Goal: Find contact information: Find contact information

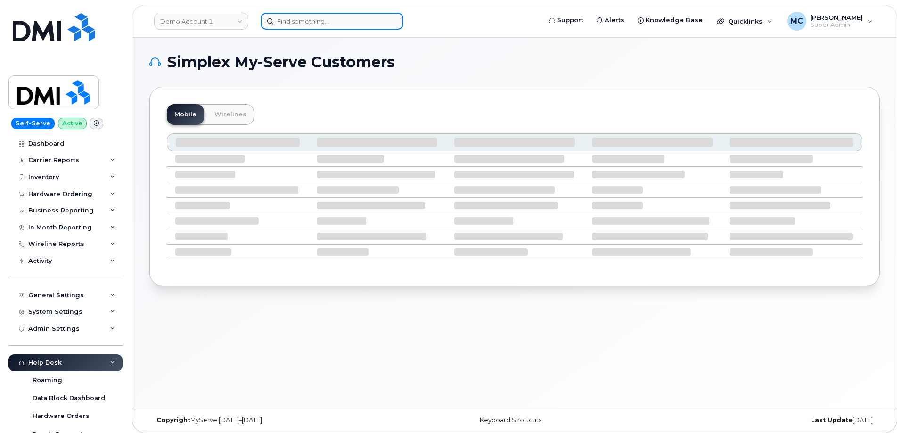
click at [368, 23] on input at bounding box center [332, 21] width 143 height 17
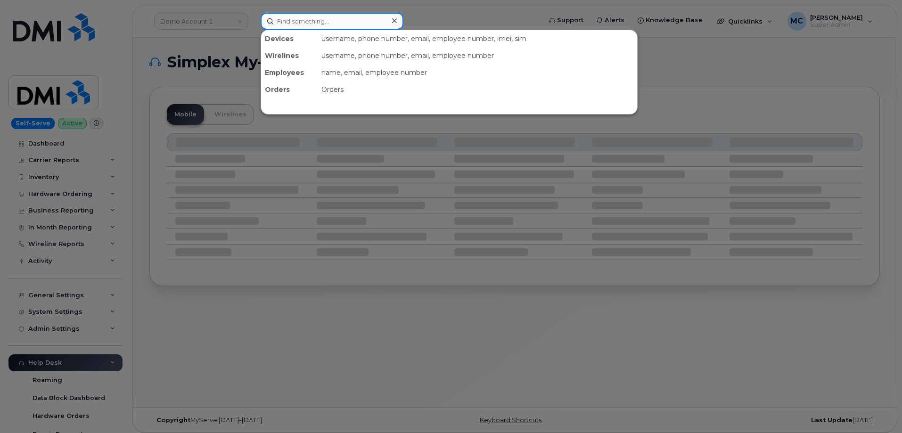
paste input "3308584489"
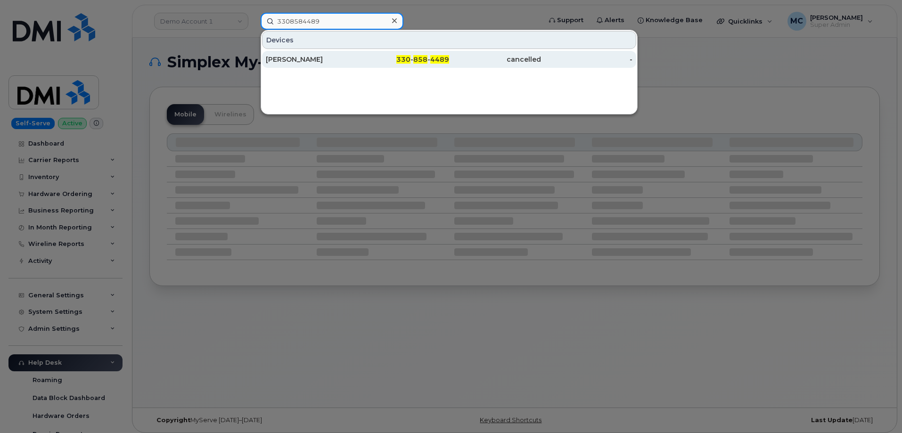
type input "3308584489"
click at [406, 60] on span "330" at bounding box center [403, 59] width 14 height 8
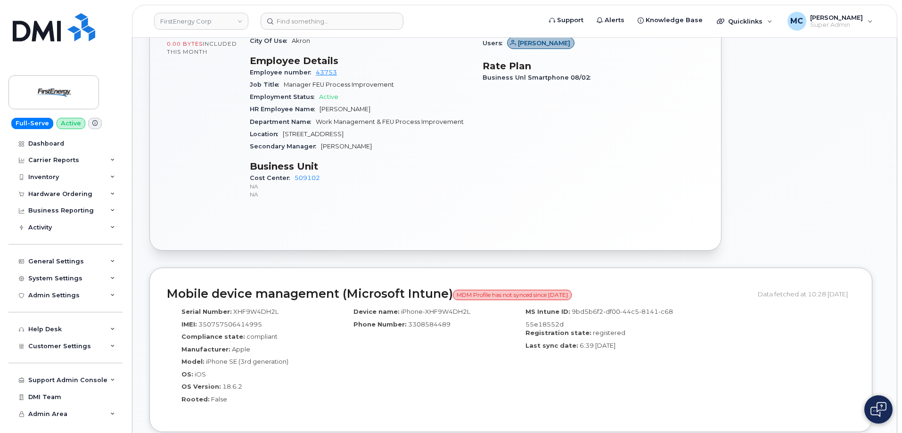
scroll to position [205, 0]
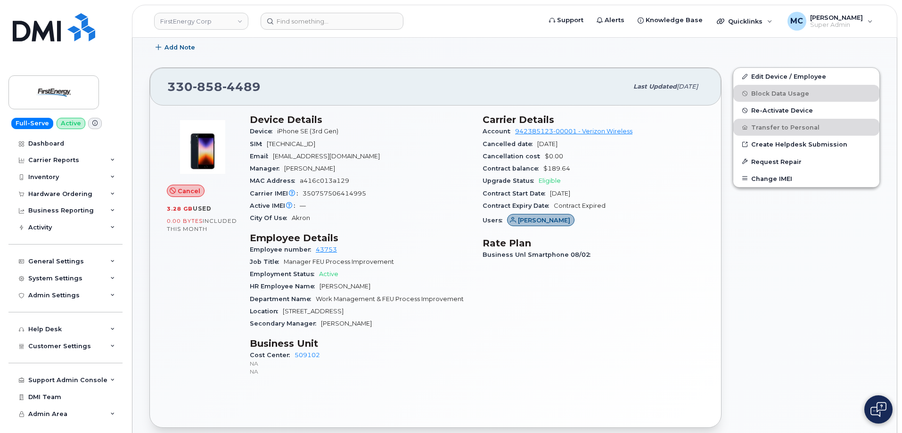
click at [400, 188] on div "Carrier IMEI Carrier IMEI is reported during the last billing cycle or change o…" at bounding box center [360, 194] width 221 height 12
drag, startPoint x: 369, startPoint y: 156, endPoint x: 274, endPoint y: 159, distance: 95.2
click at [274, 159] on div "Email mkmyers@firstenergycorp.com" at bounding box center [360, 156] width 221 height 12
copy span "mkmyers@firstenergycorp.com"
click at [349, 24] on input at bounding box center [332, 21] width 143 height 17
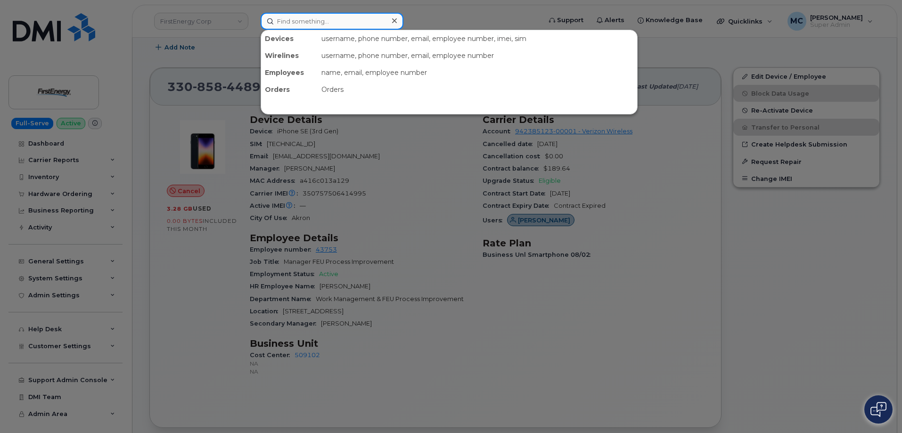
paste input "mkmyers@firstenergycorp.com"
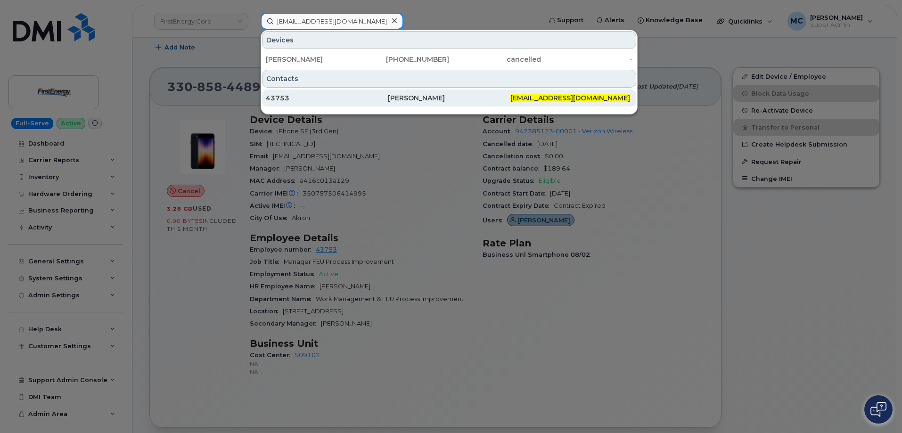
type input "mkmyers@firstenergycorp.com"
click at [430, 92] on div "Maggie K Myers" at bounding box center [449, 98] width 122 height 17
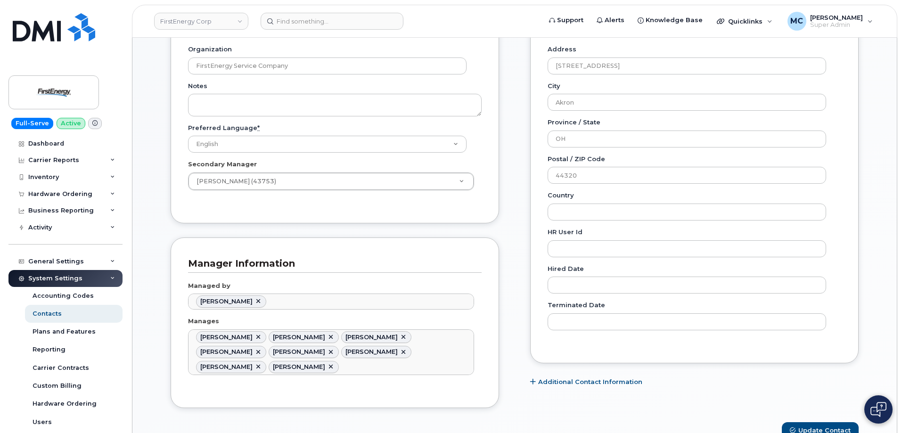
scroll to position [410, 0]
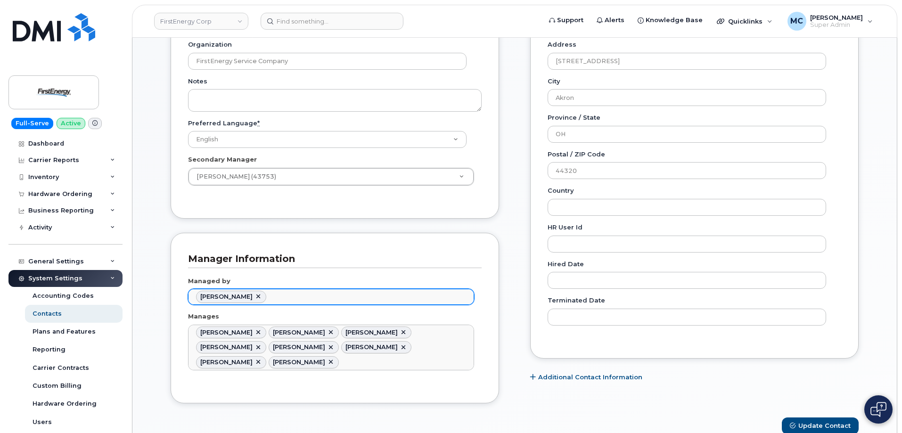
drag, startPoint x: 194, startPoint y: 297, endPoint x: 243, endPoint y: 295, distance: 48.5
click at [243, 295] on ul "Amy B Irwin" at bounding box center [330, 296] width 285 height 15
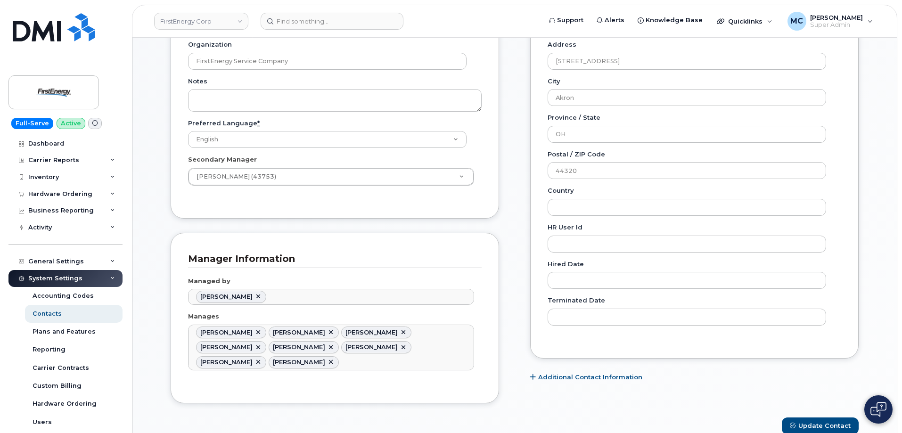
type input "Managed by"
click at [149, 136] on div "Employee Details Lines of Service General Name * Maggie K Myers Preferred Name …" at bounding box center [514, 369] width 730 height 1288
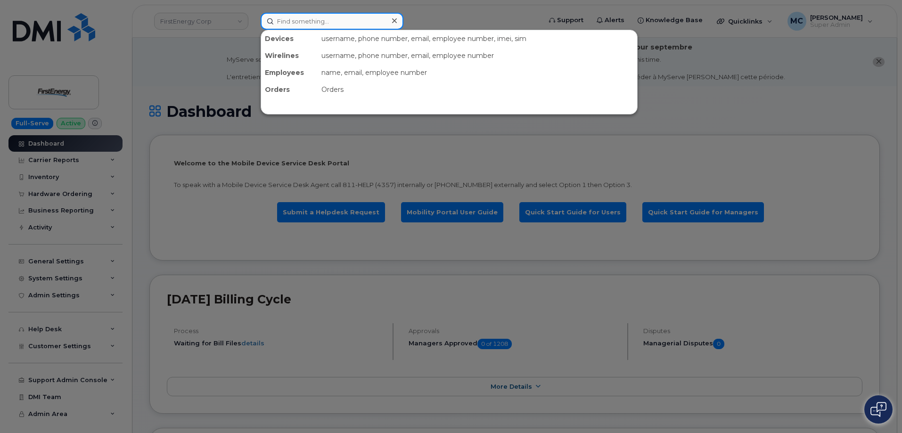
click at [303, 19] on input at bounding box center [332, 21] width 143 height 17
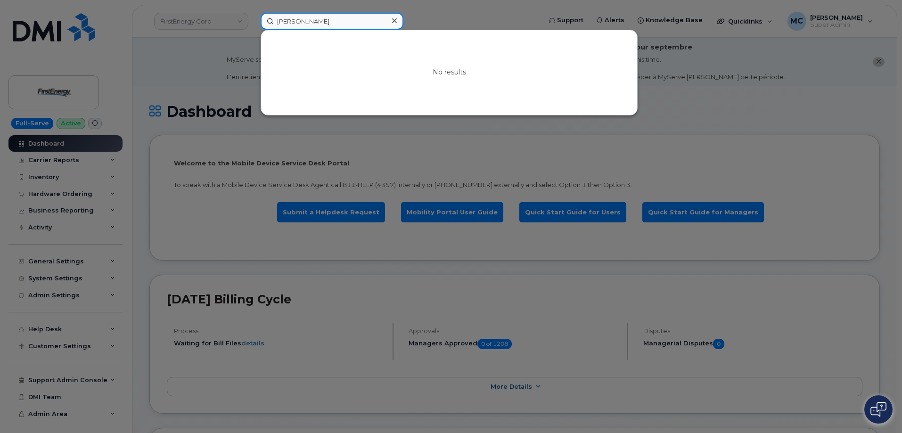
click at [302, 20] on input "amy b erwin" at bounding box center [332, 21] width 143 height 17
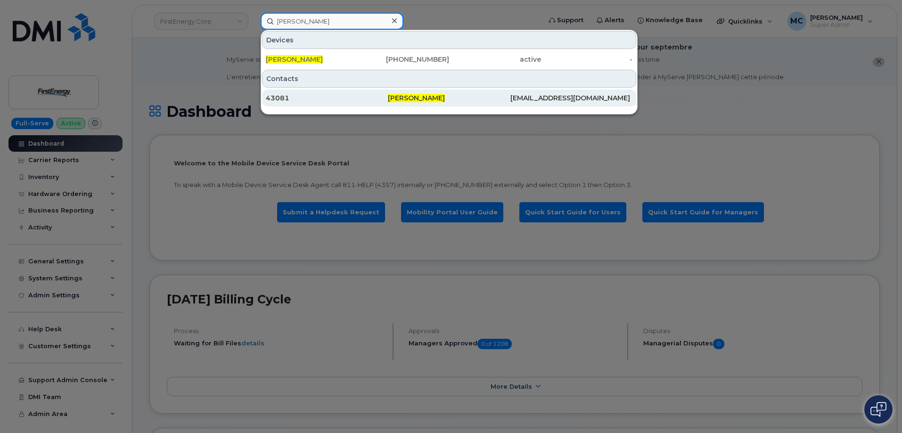
type input "amy b irwin"
click at [434, 99] on div "[PERSON_NAME]" at bounding box center [449, 97] width 122 height 9
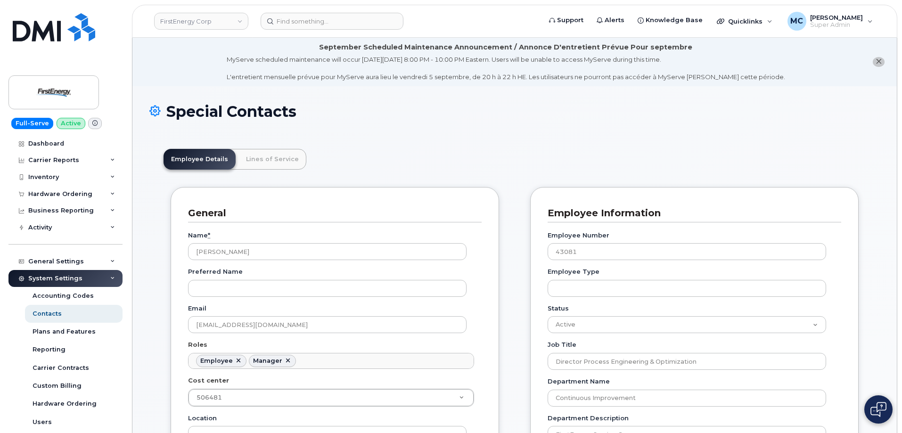
scroll to position [28, 0]
drag, startPoint x: 323, startPoint y: 326, endPoint x: 83, endPoint y: 325, distance: 239.8
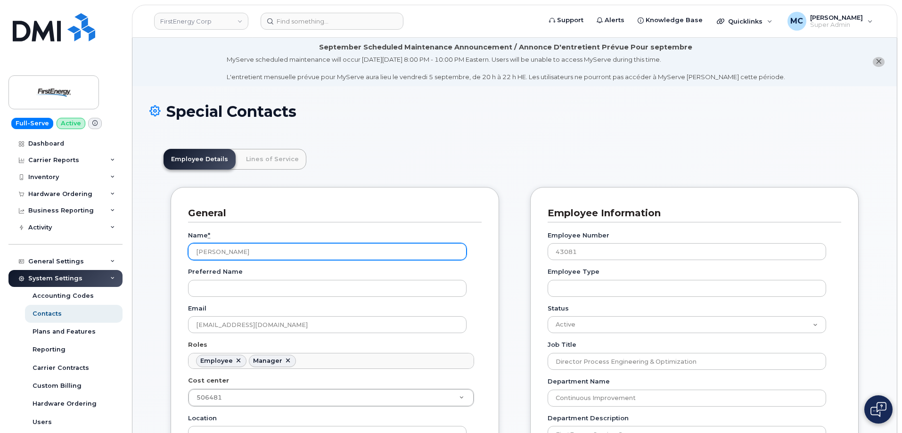
drag, startPoint x: 245, startPoint y: 253, endPoint x: 117, endPoint y: 250, distance: 128.2
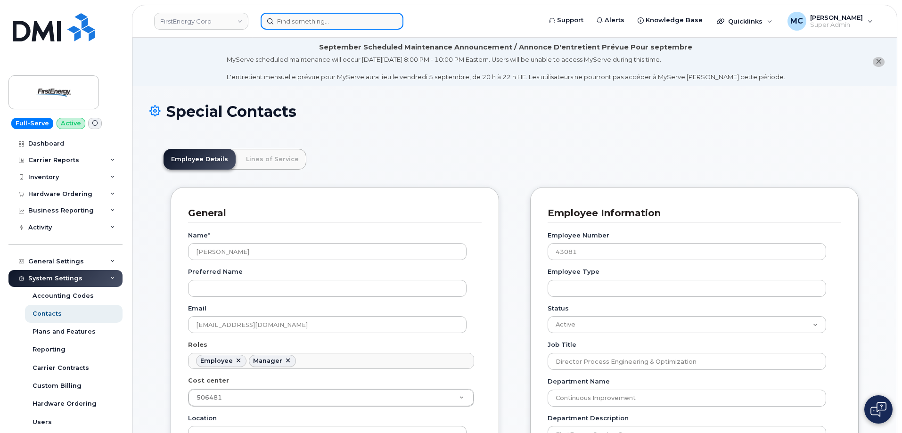
click at [297, 22] on input at bounding box center [332, 21] width 143 height 17
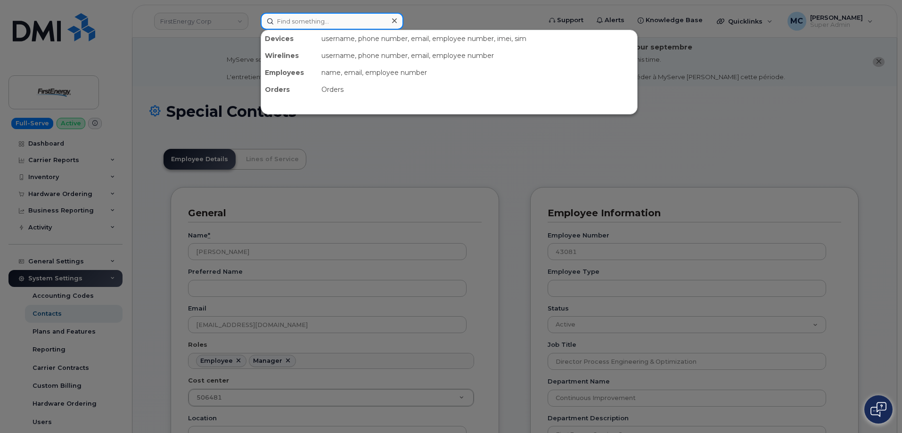
paste input "3304143396"
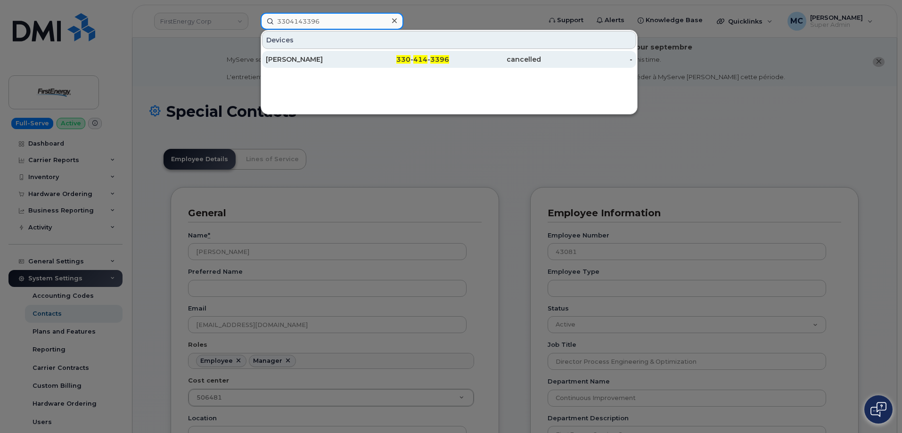
type input "3304143396"
click at [356, 58] on div "KIRSTEN N DRANSFIELD" at bounding box center [312, 59] width 92 height 9
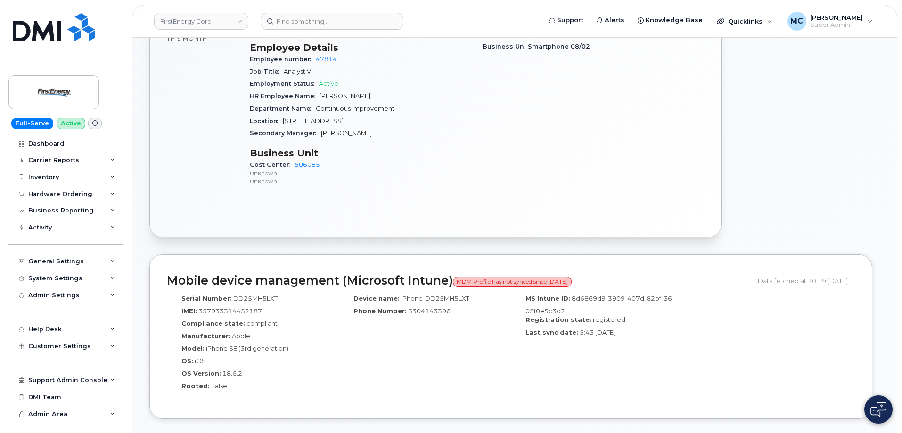
scroll to position [230, 0]
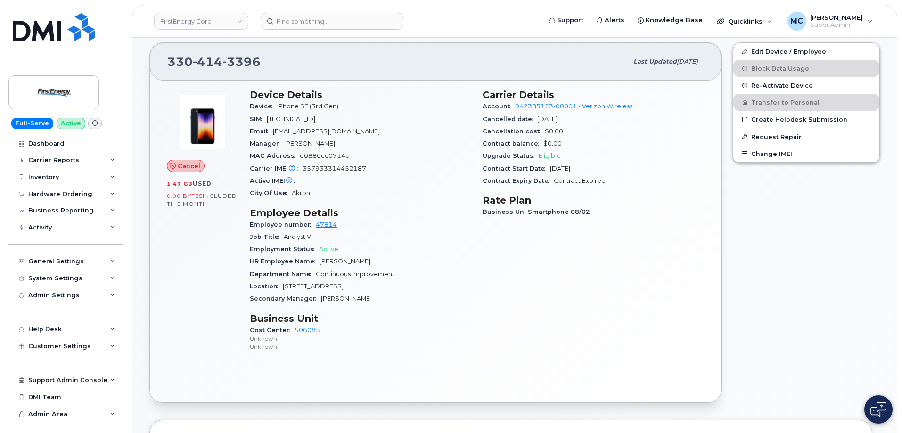
drag, startPoint x: 344, startPoint y: 144, endPoint x: 283, endPoint y: 143, distance: 61.7
click at [283, 143] on div "Manager Erica A Haberny" at bounding box center [360, 144] width 221 height 12
copy span "[PERSON_NAME]"
click at [362, 20] on input at bounding box center [332, 21] width 143 height 17
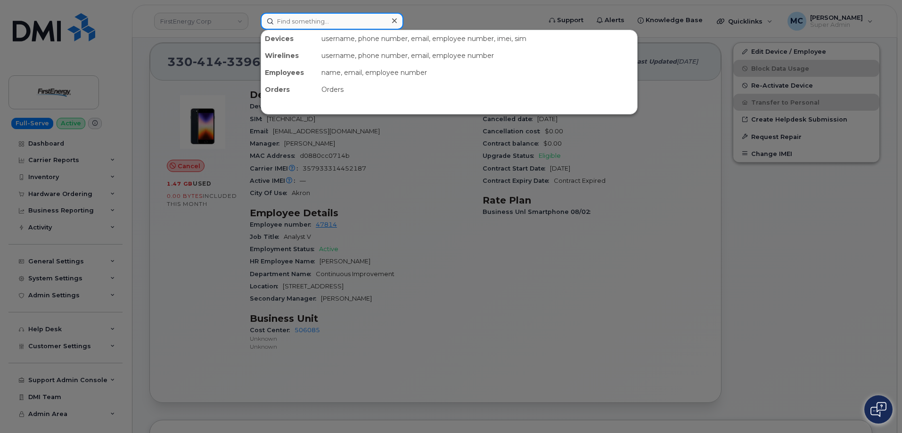
paste input "[PERSON_NAME]"
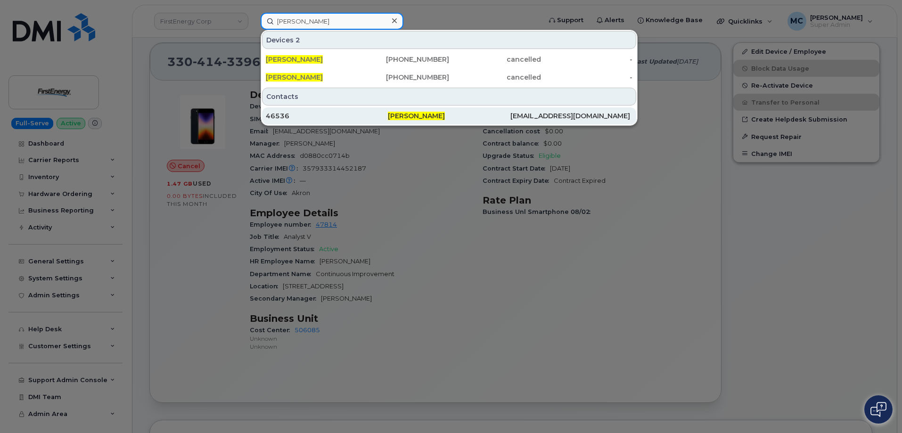
type input "[PERSON_NAME]"
click at [400, 115] on span "[PERSON_NAME]" at bounding box center [416, 116] width 57 height 8
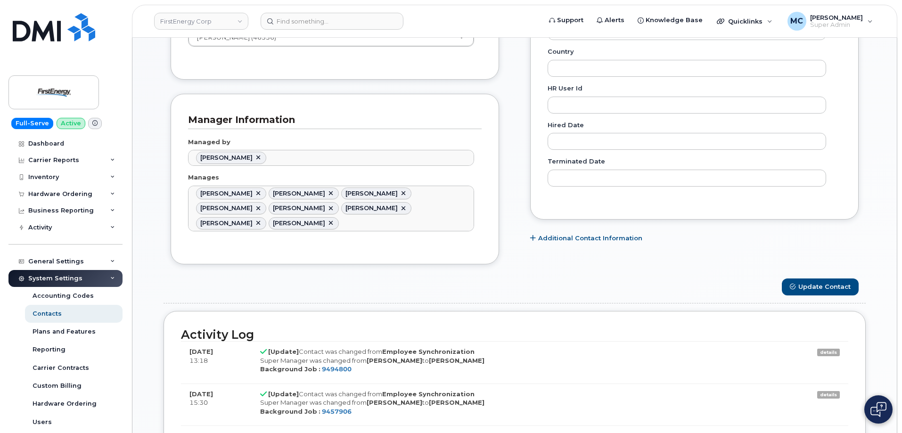
scroll to position [537, 0]
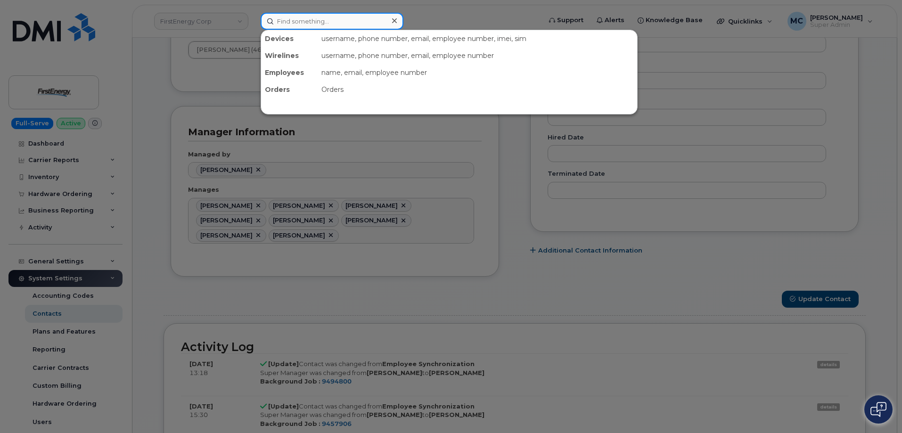
click at [302, 20] on input at bounding box center [332, 21] width 143 height 17
paste input "3303416955"
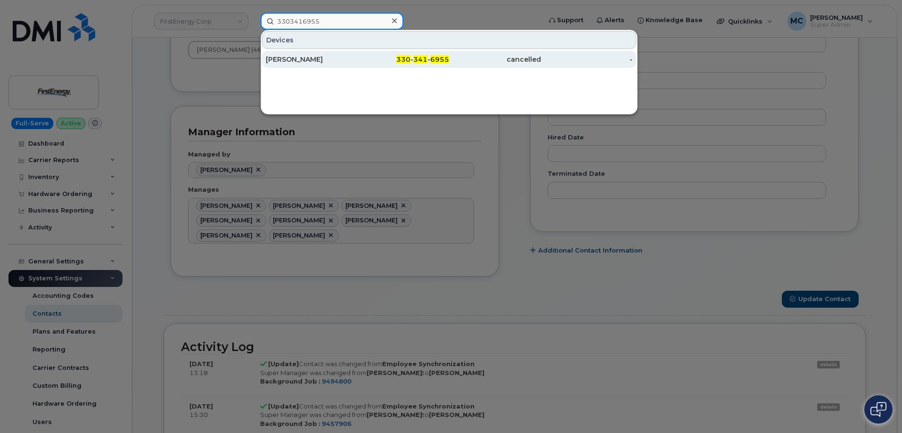
type input "3303416955"
click at [359, 59] on div "330 - 341 - 6955" at bounding box center [404, 59] width 92 height 9
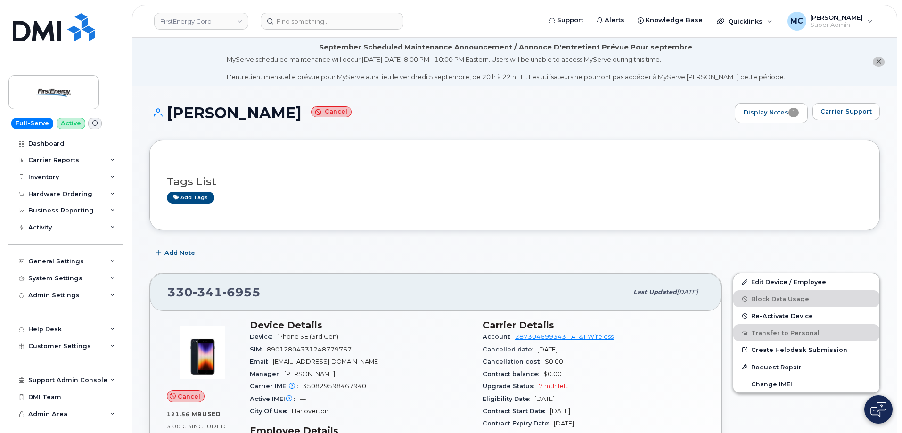
drag, startPoint x: 333, startPoint y: 374, endPoint x: 285, endPoint y: 374, distance: 48.1
click at [285, 374] on div "Manager Erica A Haberny" at bounding box center [360, 374] width 221 height 12
copy span "[PERSON_NAME]"
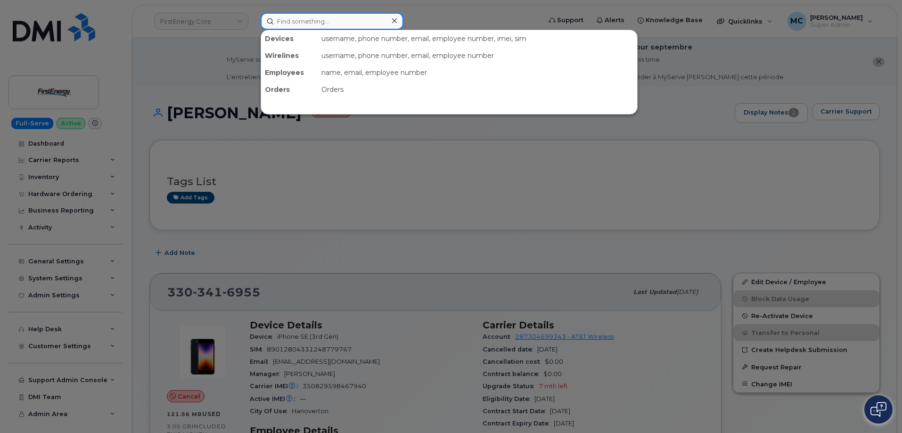
click at [334, 19] on input at bounding box center [332, 21] width 143 height 17
paste input "Erica A Haberny"
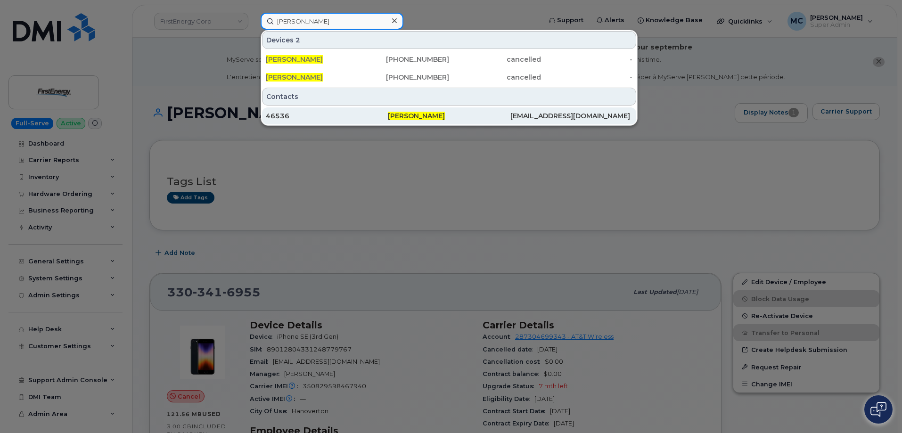
type input "Erica A Haberny"
click at [474, 118] on div "Erica A Haberny" at bounding box center [449, 115] width 122 height 9
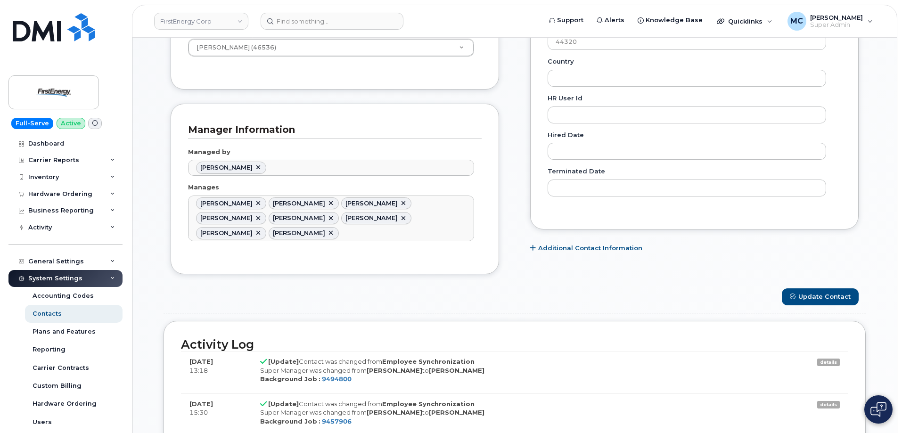
scroll to position [560, 0]
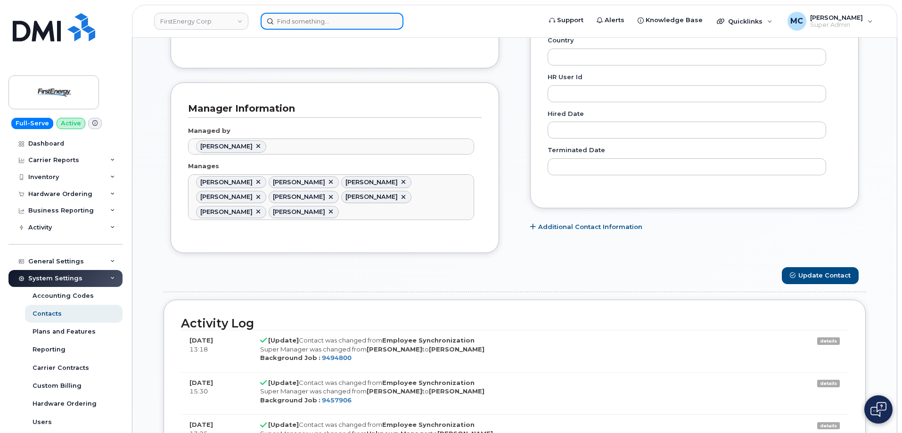
click at [355, 17] on input at bounding box center [332, 21] width 143 height 17
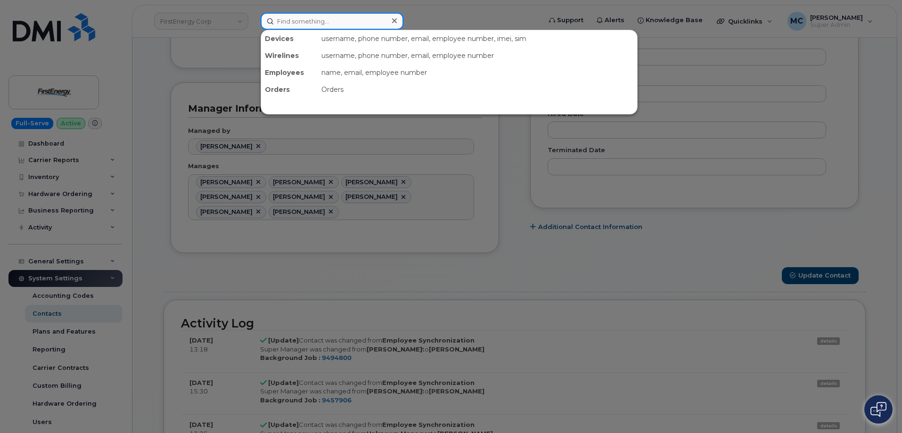
paste input "3302176482"
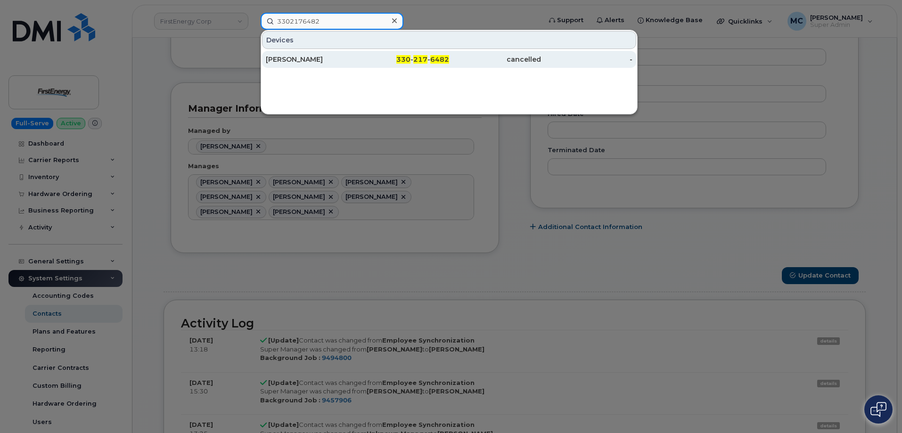
type input "3302176482"
click at [417, 58] on span "217" at bounding box center [420, 59] width 14 height 8
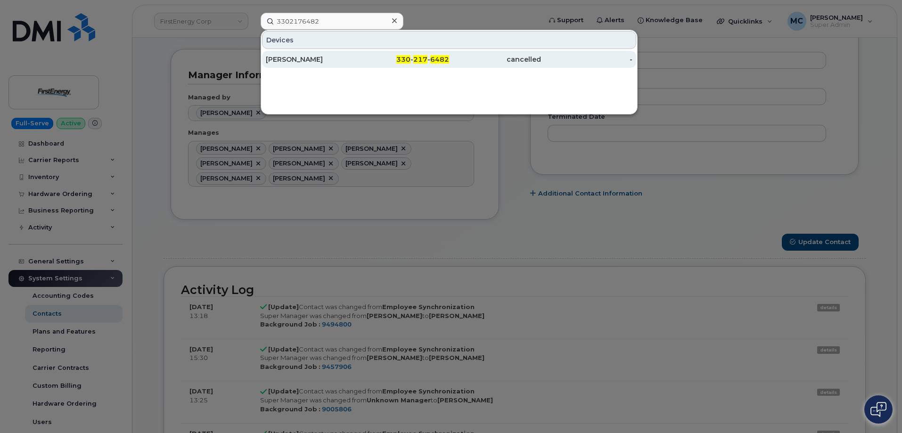
scroll to position [607, 0]
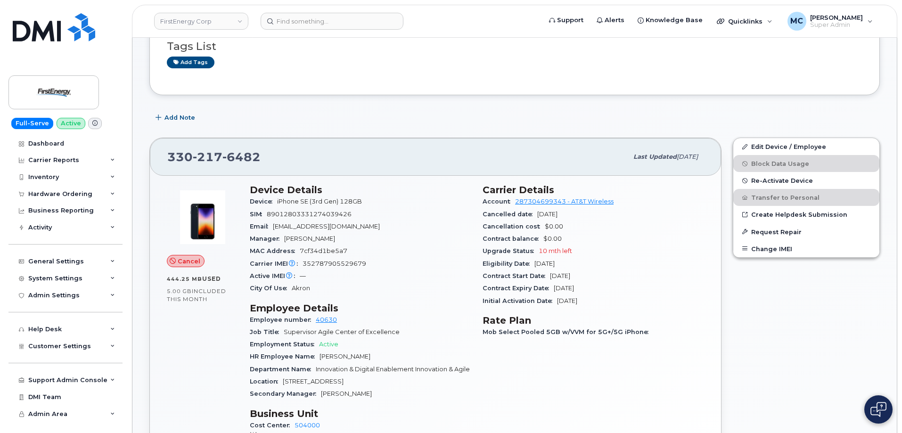
scroll to position [294, 0]
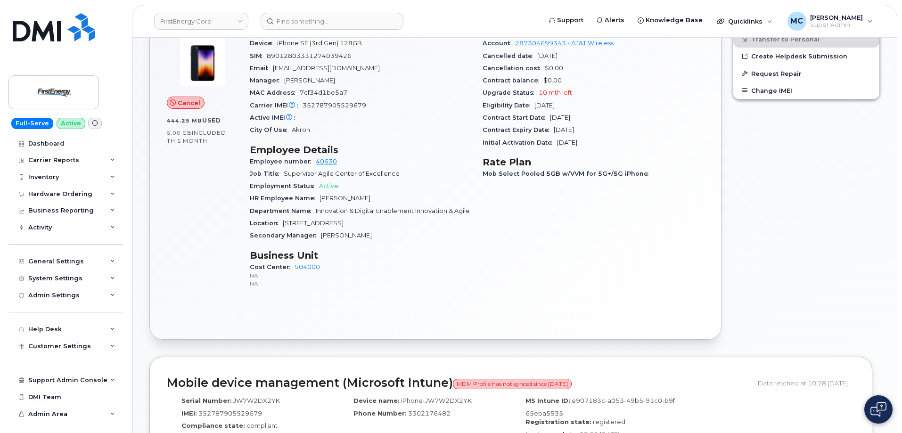
drag, startPoint x: 366, startPoint y: 85, endPoint x: 285, endPoint y: 83, distance: 80.6
click at [285, 83] on div "Manager Bijan Hosseininejad" at bounding box center [360, 80] width 221 height 12
copy span "[PERSON_NAME]"
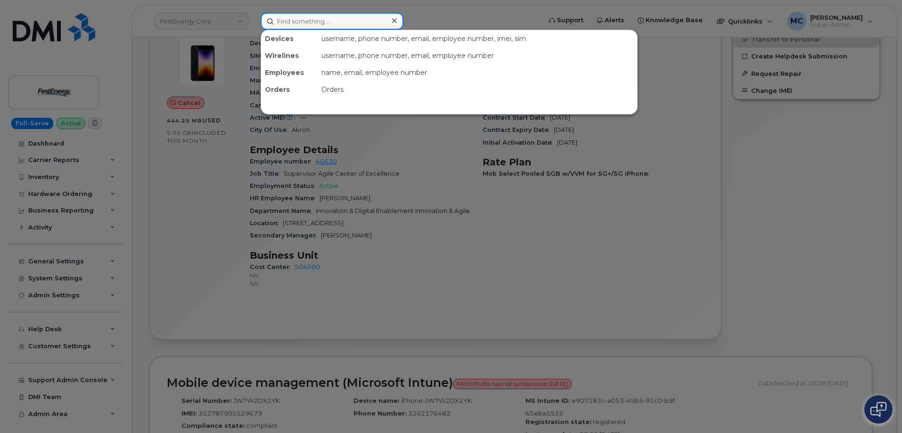
click at [329, 16] on input at bounding box center [332, 21] width 143 height 17
paste input "[PERSON_NAME]"
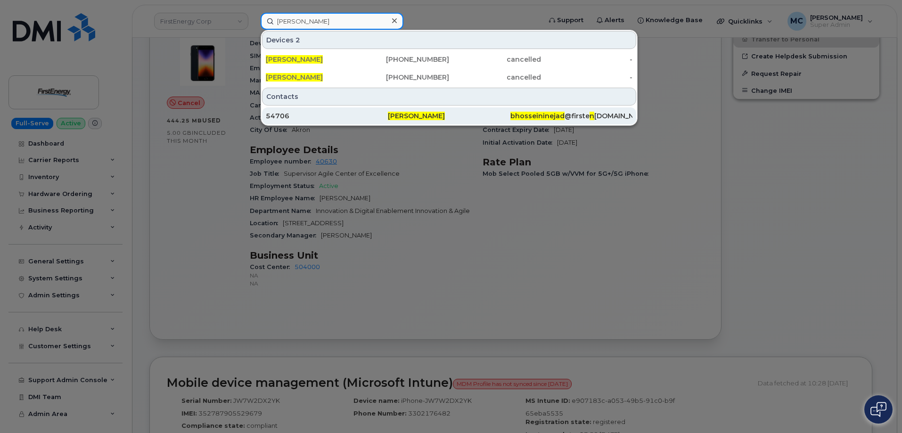
type input "[PERSON_NAME]"
click at [434, 115] on span "[PERSON_NAME]" at bounding box center [416, 116] width 57 height 8
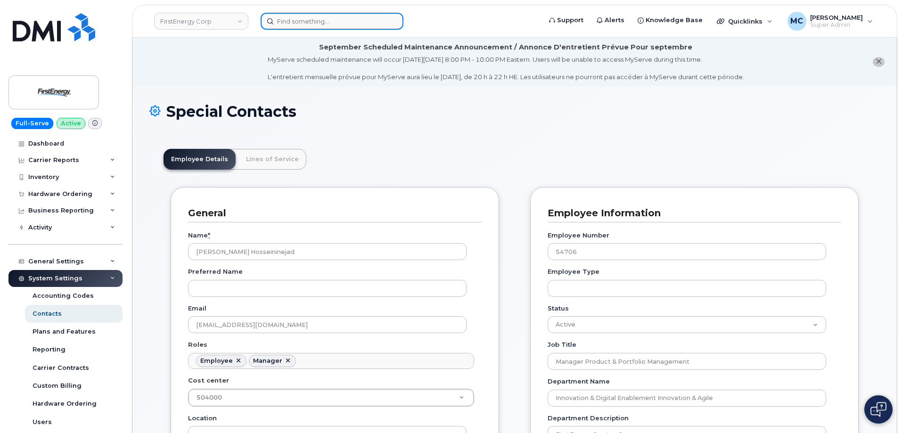
click at [363, 23] on input at bounding box center [332, 21] width 143 height 17
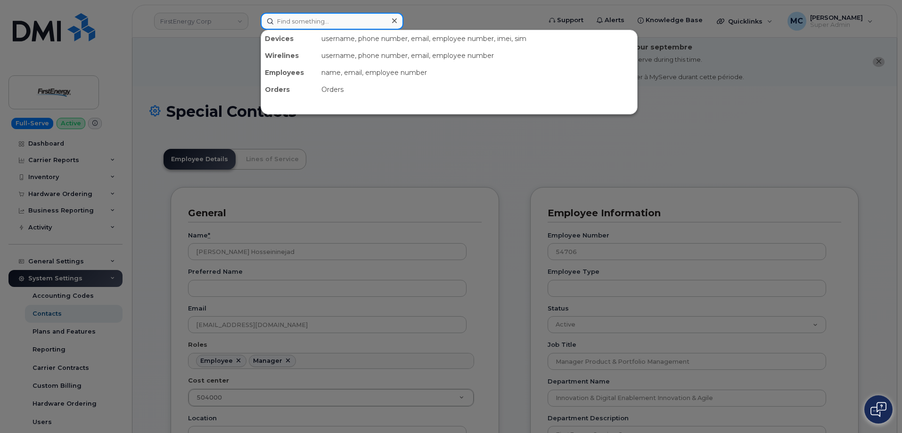
paste input "3302176482"
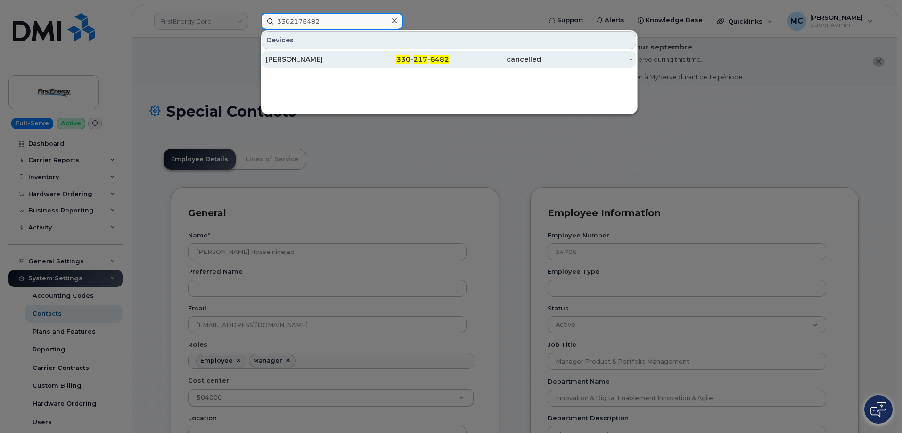
type input "3302176482"
click at [414, 60] on div "330 - 217 - 6482" at bounding box center [404, 59] width 92 height 9
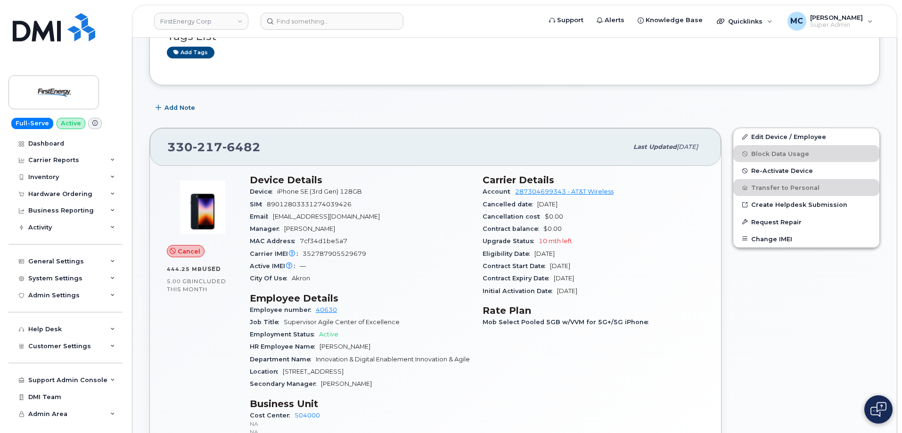
scroll to position [216, 0]
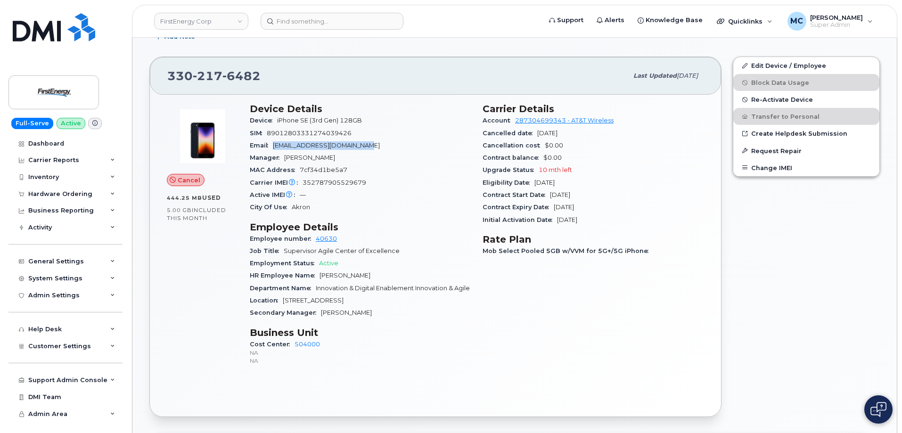
drag, startPoint x: 373, startPoint y: 147, endPoint x: 275, endPoint y: 147, distance: 98.0
click at [275, 147] on div "Email [EMAIL_ADDRESS][DOMAIN_NAME]" at bounding box center [360, 145] width 221 height 12
copy span "[EMAIL_ADDRESS][DOMAIN_NAME]"
click at [320, 22] on input at bounding box center [332, 21] width 143 height 17
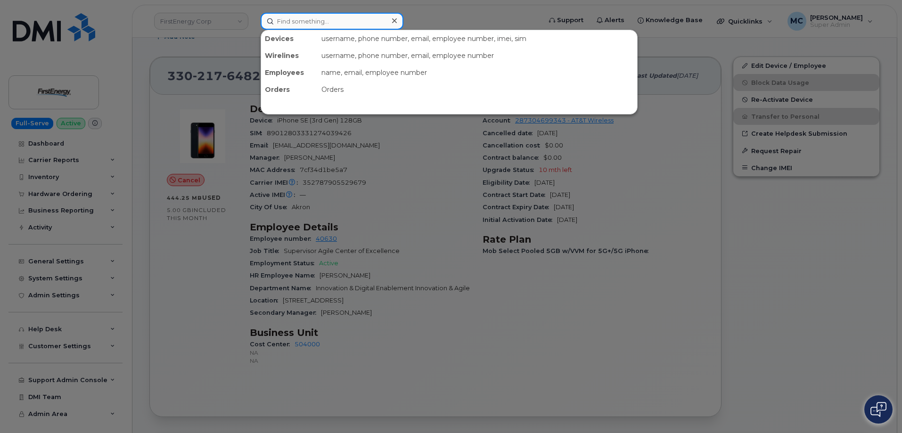
paste input "ssilva@firstenergycorp.com"
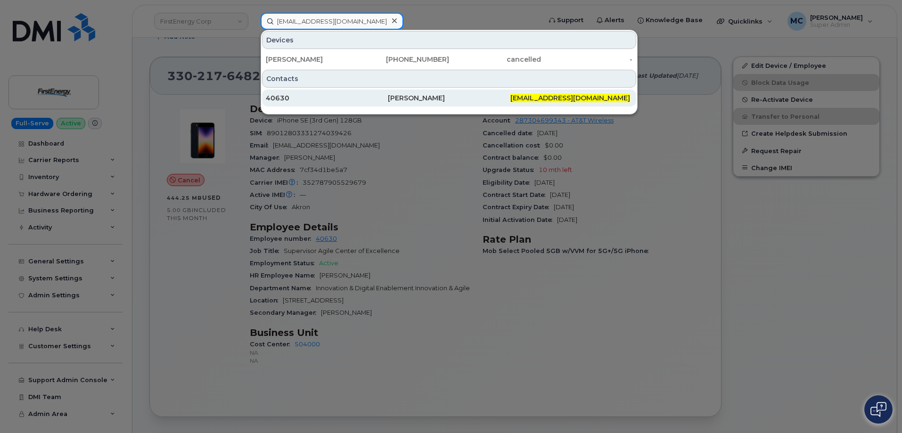
type input "ssilva@firstenergycorp.com"
click at [443, 101] on div "[PERSON_NAME]" at bounding box center [449, 97] width 122 height 9
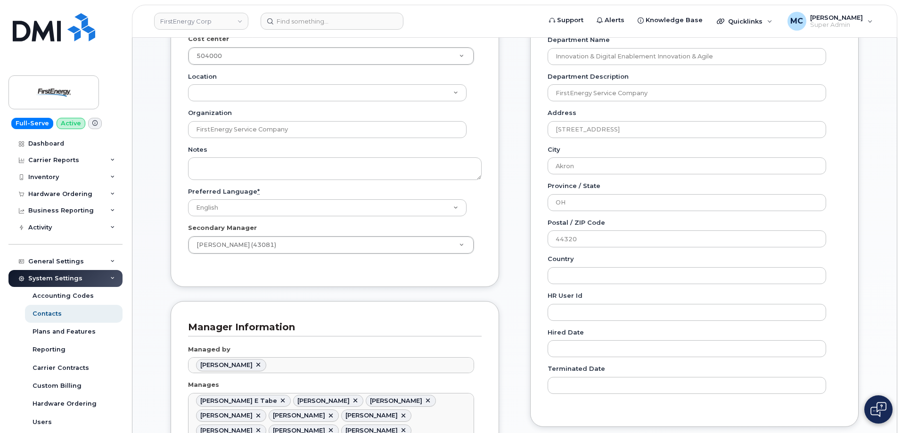
scroll to position [410, 0]
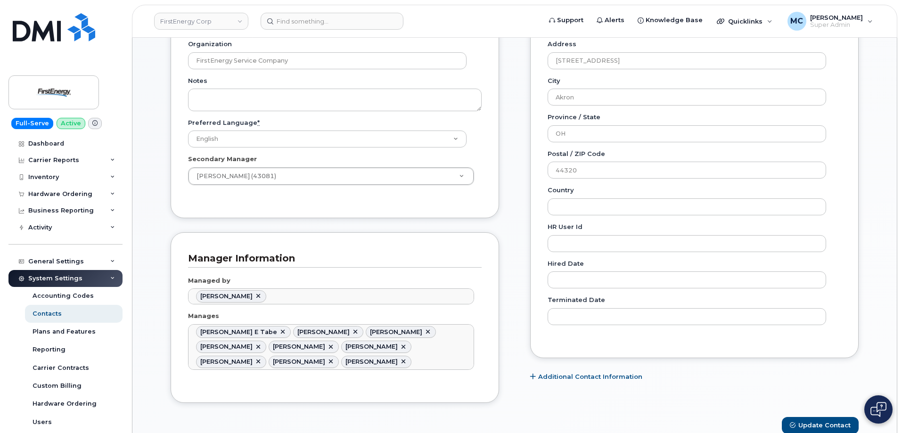
click at [880, 138] on div "Special Contacts Employee Details Lines of Service General Name * Stacy M Silva…" at bounding box center [514, 410] width 764 height 1468
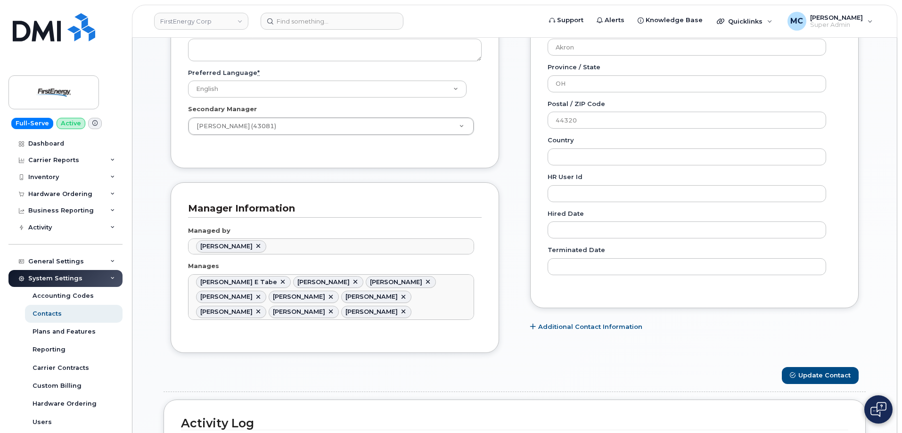
scroll to position [458, 0]
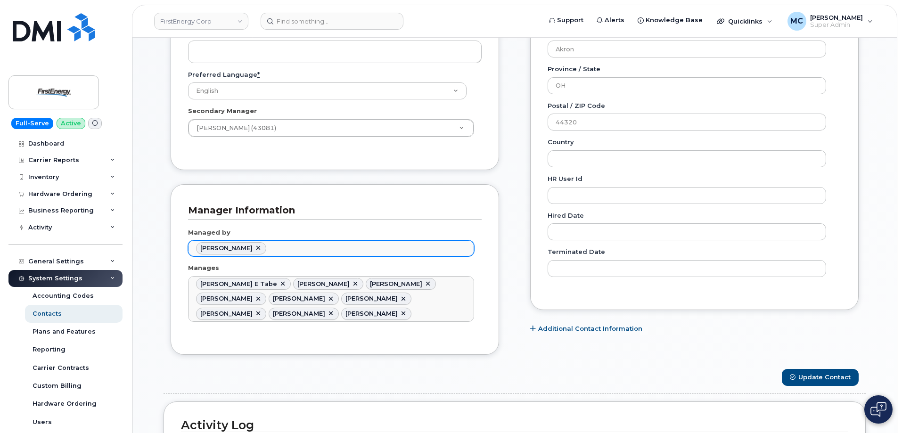
click at [248, 249] on span "[PERSON_NAME]" at bounding box center [226, 248] width 52 height 7
type input "Managed by"
click at [279, 196] on div "Manager Information Managed by Bijan Hosseininejad Managed by No matches found …" at bounding box center [335, 269] width 328 height 171
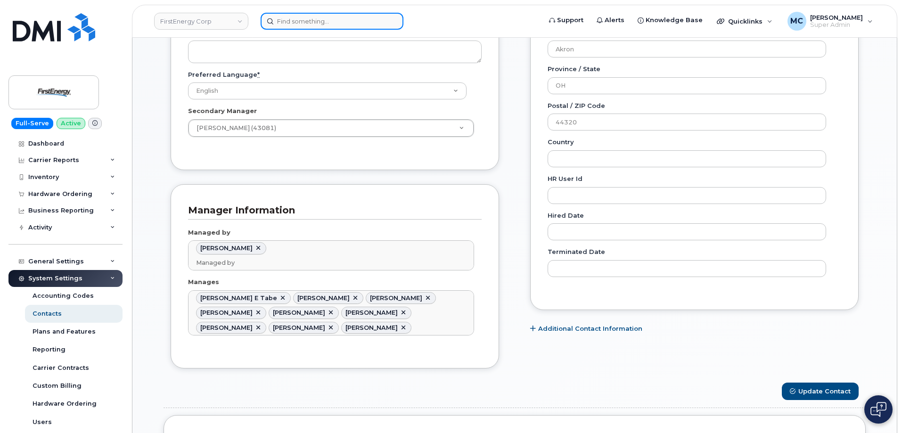
click at [322, 24] on input at bounding box center [332, 21] width 143 height 17
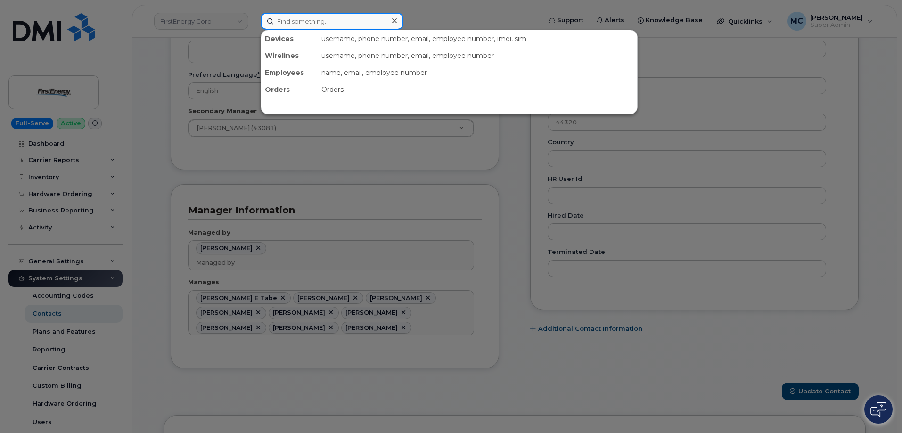
paste input "ssilva@firstenergycorp.com"
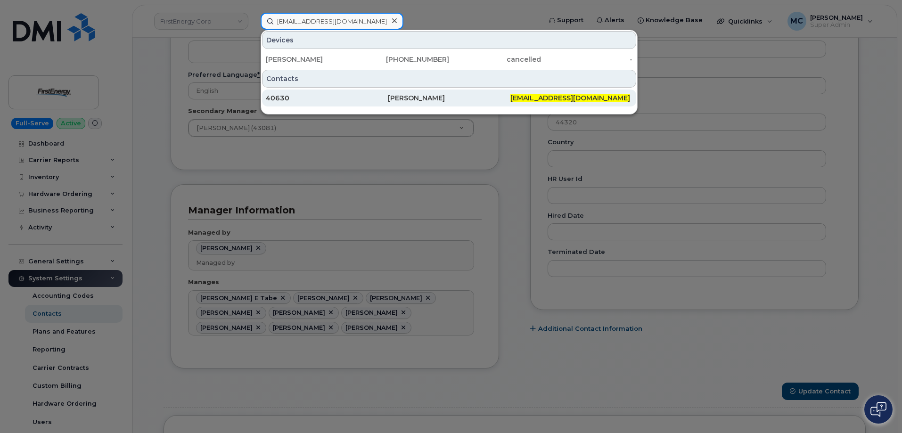
type input "ssilva@firstenergycorp.com"
click at [455, 96] on div "[PERSON_NAME]" at bounding box center [449, 97] width 122 height 9
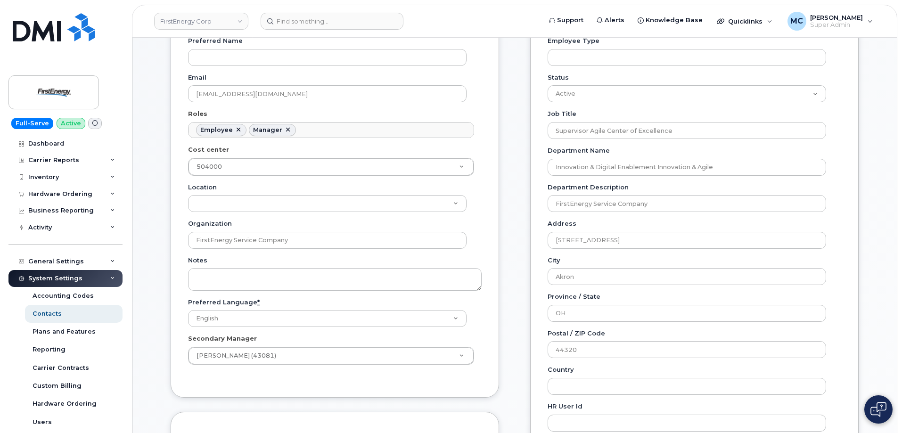
scroll to position [295, 0]
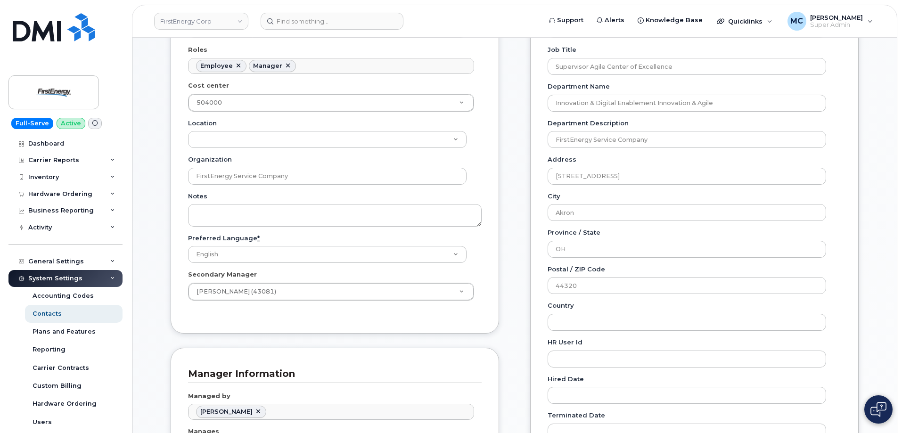
click at [518, 299] on div "General Name * [PERSON_NAME] Preferred Name Email [EMAIL_ADDRESS][DOMAIN_NAME] …" at bounding box center [514, 212] width 702 height 640
click at [515, 295] on div "General Name * [PERSON_NAME] Preferred Name Email [EMAIL_ADDRESS][DOMAIN_NAME] …" at bounding box center [514, 212] width 702 height 640
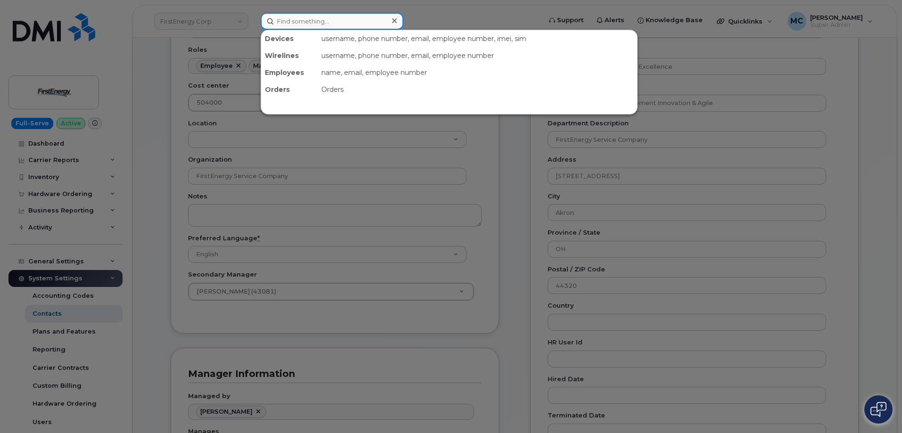
click at [331, 21] on input at bounding box center [332, 21] width 143 height 17
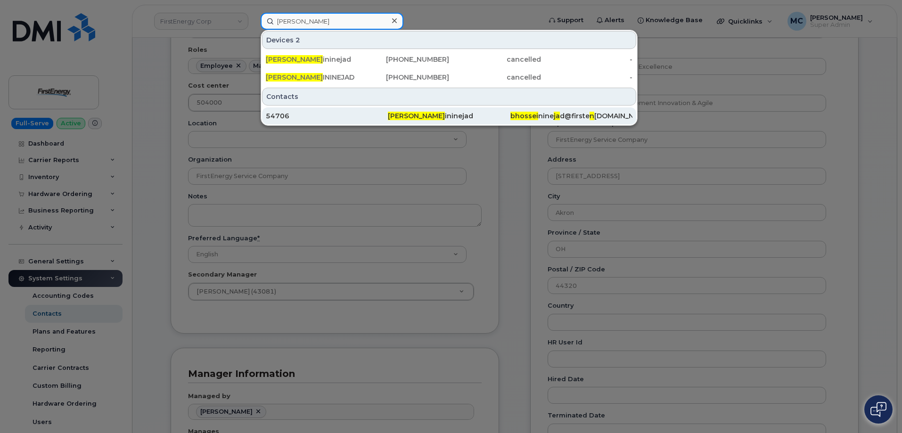
type input "bijan hosse"
click at [403, 116] on span "Bijan Hosse" at bounding box center [416, 116] width 57 height 8
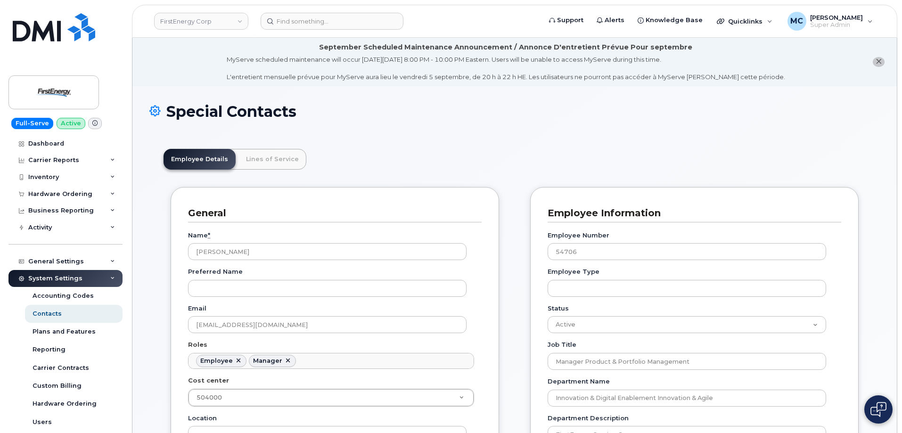
scroll to position [28, 0]
drag, startPoint x: 333, startPoint y: 325, endPoint x: 45, endPoint y: 329, distance: 287.4
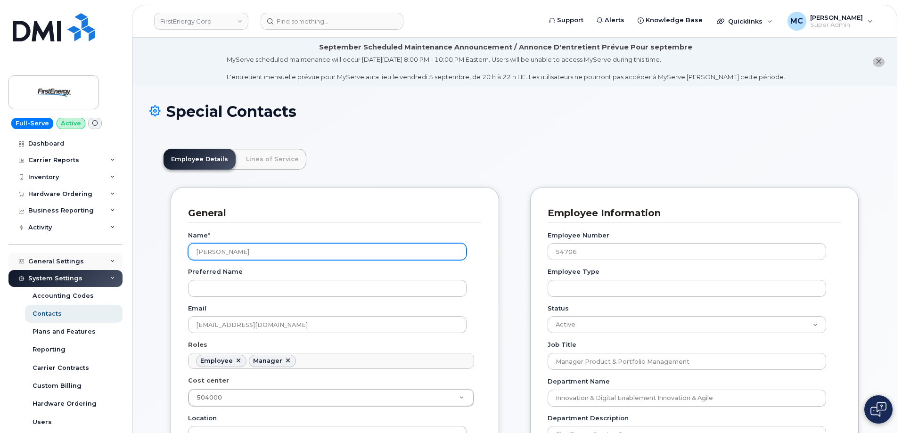
drag, startPoint x: 296, startPoint y: 250, endPoint x: 76, endPoint y: 254, distance: 220.1
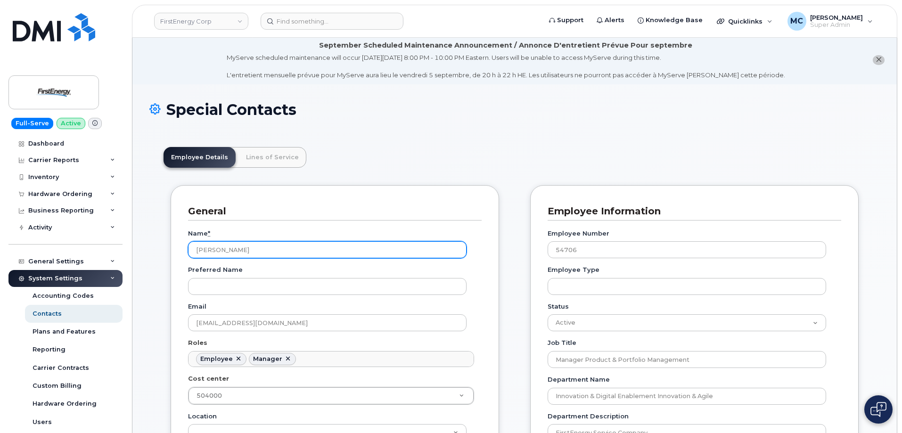
scroll to position [0, 0]
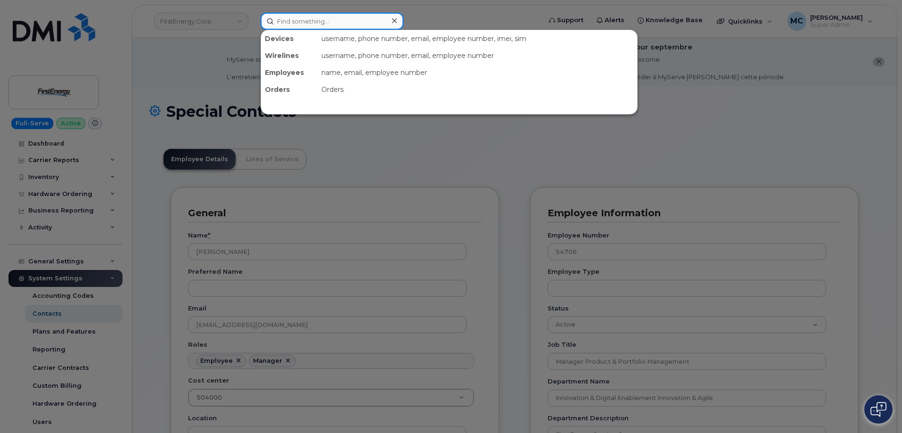
click at [336, 18] on input at bounding box center [332, 21] width 143 height 17
paste input "3302170144"
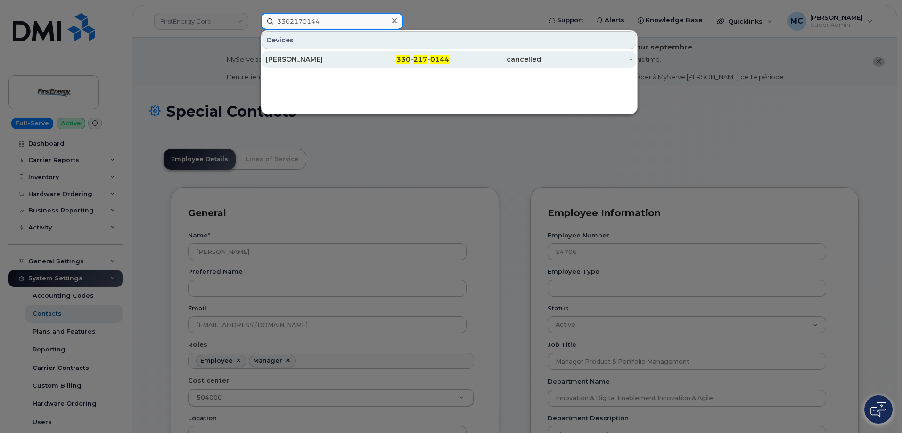
type input "3302170144"
click at [379, 56] on div "330 - 217 - 0144" at bounding box center [404, 59] width 92 height 9
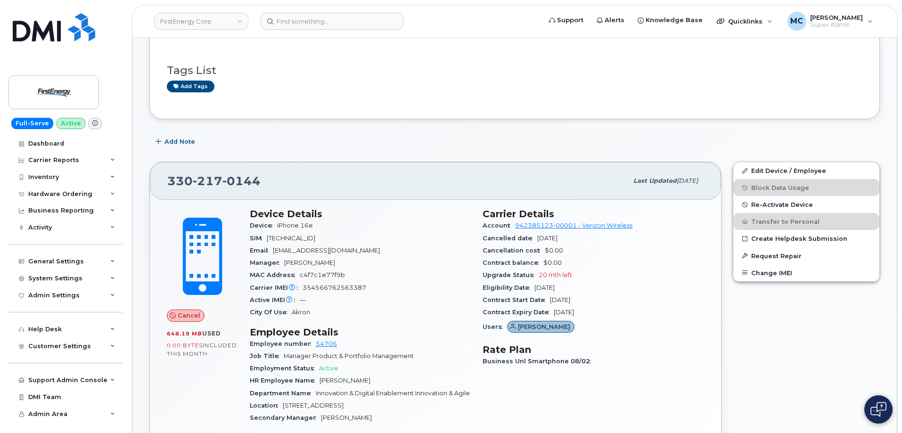
scroll to position [243, 0]
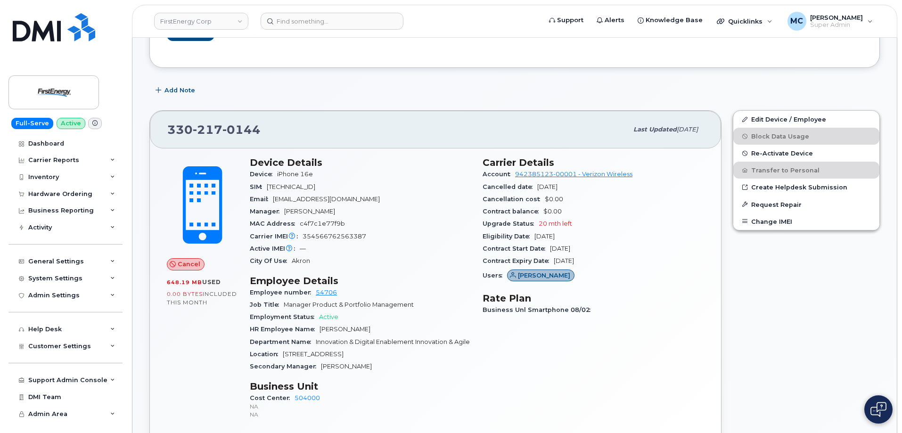
drag, startPoint x: 391, startPoint y: 202, endPoint x: 272, endPoint y: 202, distance: 119.2
click at [271, 202] on div "Email [EMAIL_ADDRESS][DOMAIN_NAME]" at bounding box center [360, 199] width 221 height 12
copy span "[EMAIL_ADDRESS][DOMAIN_NAME]"
click at [293, 25] on input at bounding box center [332, 21] width 143 height 17
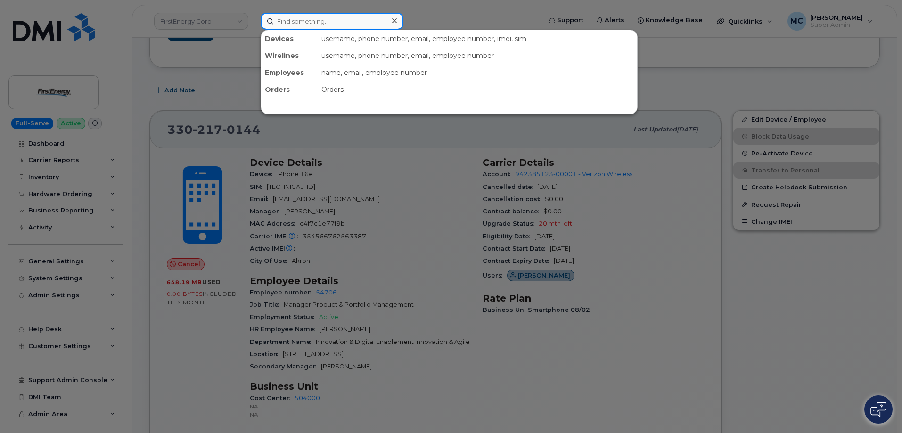
paste input "[EMAIL_ADDRESS][DOMAIN_NAME]"
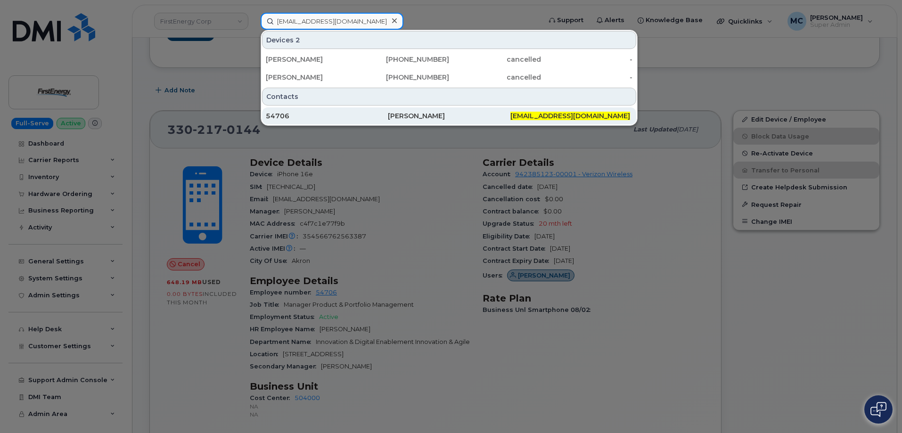
type input "[EMAIL_ADDRESS][DOMAIN_NAME]"
click at [500, 118] on div "[PERSON_NAME]" at bounding box center [449, 115] width 122 height 9
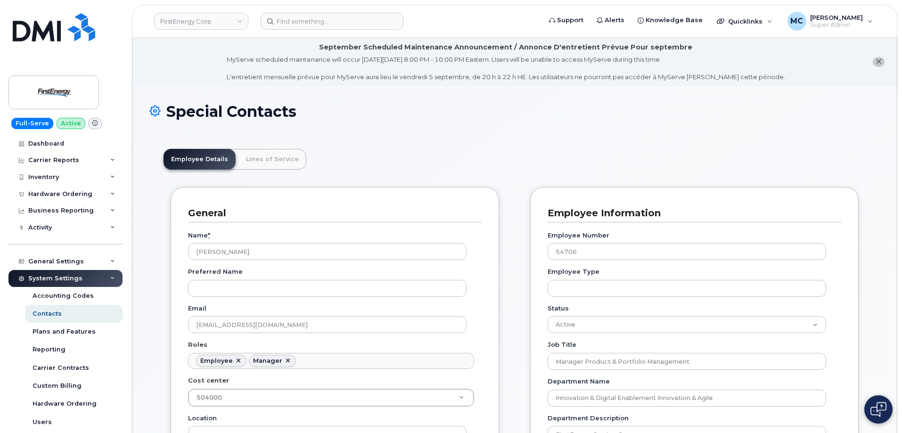
scroll to position [28, 0]
